Goal: Information Seeking & Learning: Learn about a topic

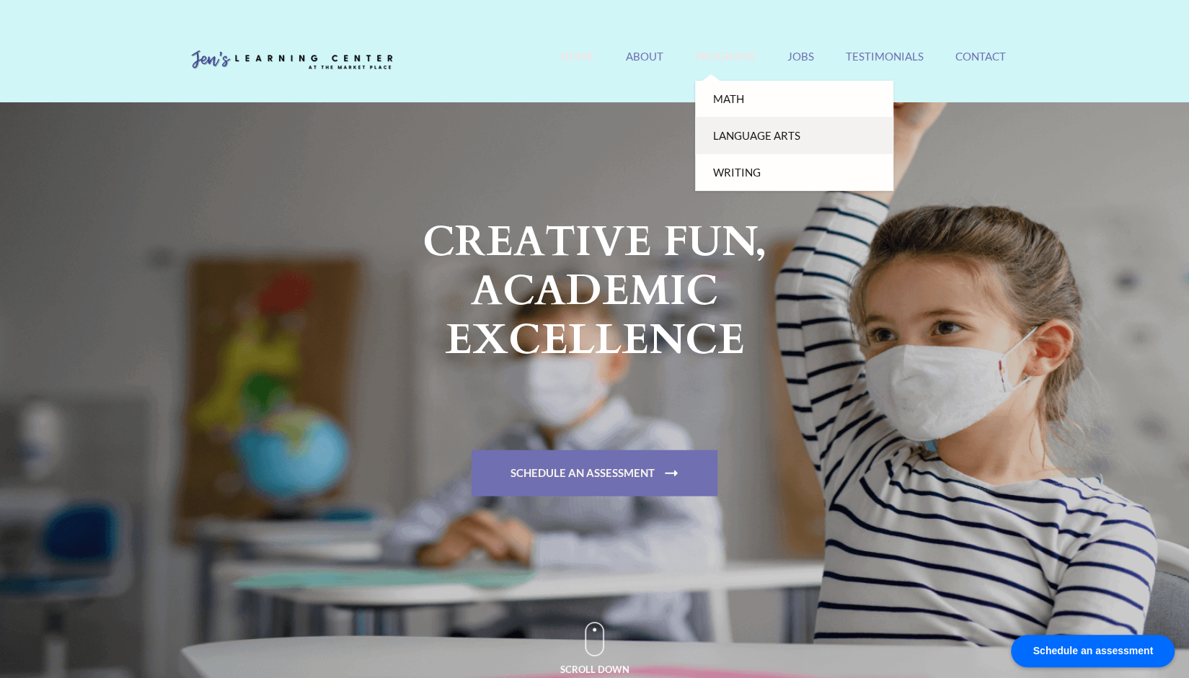
click at [722, 133] on link "Language Arts" at bounding box center [794, 136] width 198 height 37
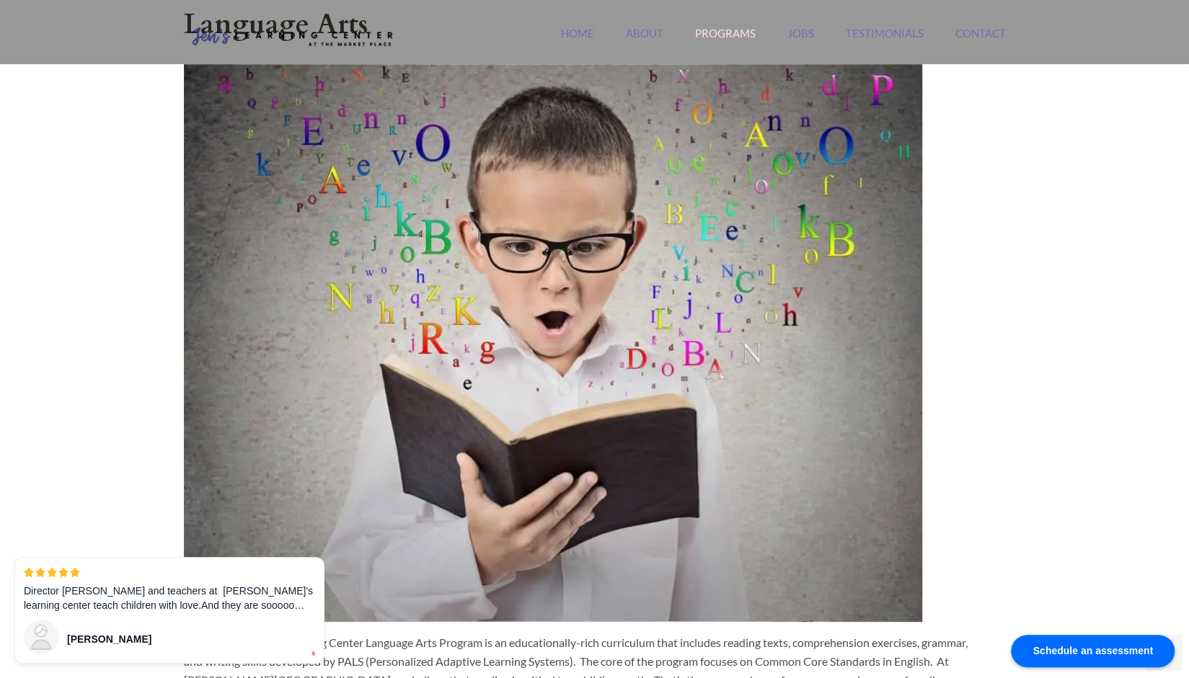
scroll to position [57, 0]
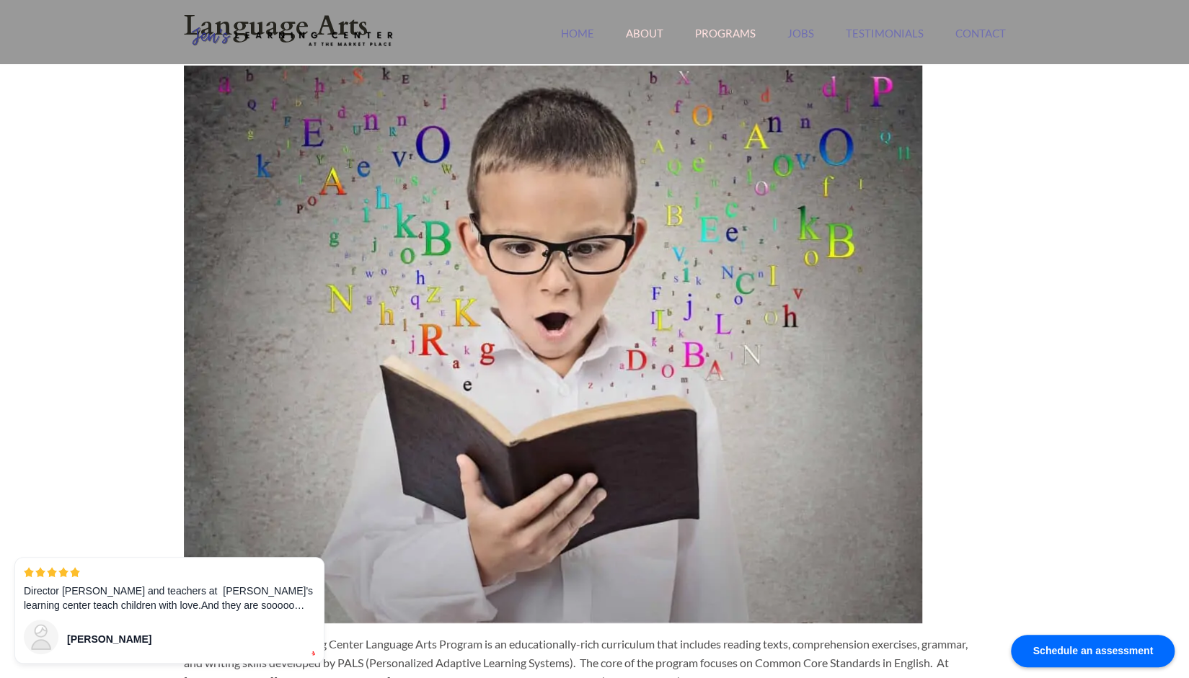
click at [643, 35] on link "About" at bounding box center [644, 42] width 37 height 31
